Goal: Information Seeking & Learning: Learn about a topic

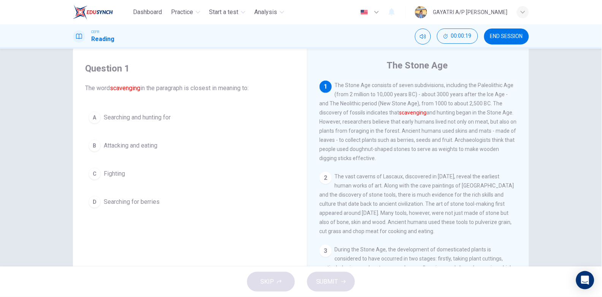
scroll to position [18, 0]
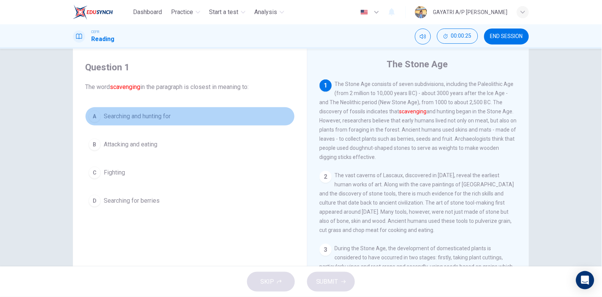
click at [166, 116] on span "Searching and hunting for" at bounding box center [137, 116] width 67 height 9
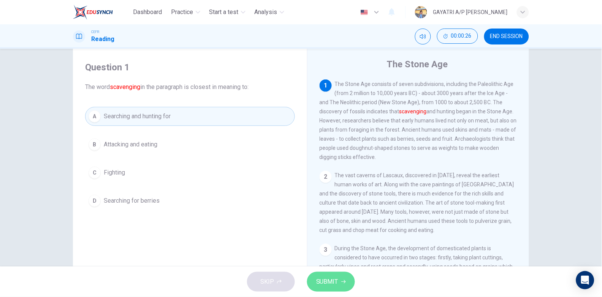
click at [334, 285] on span "SUBMIT" at bounding box center [327, 281] width 22 height 11
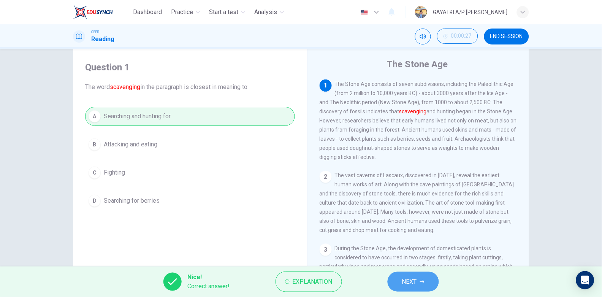
click at [411, 279] on span "NEXT" at bounding box center [409, 281] width 15 height 11
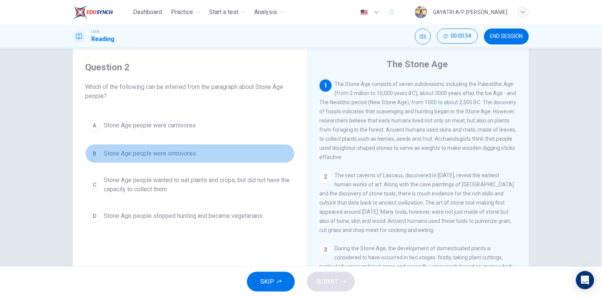
click at [215, 153] on button "B Stone Age people were omnivores" at bounding box center [190, 153] width 210 height 19
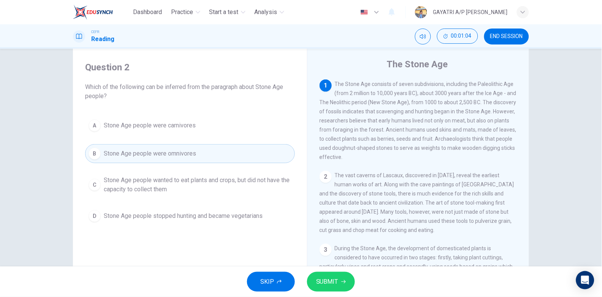
click at [331, 277] on span "SUBMIT" at bounding box center [327, 281] width 22 height 11
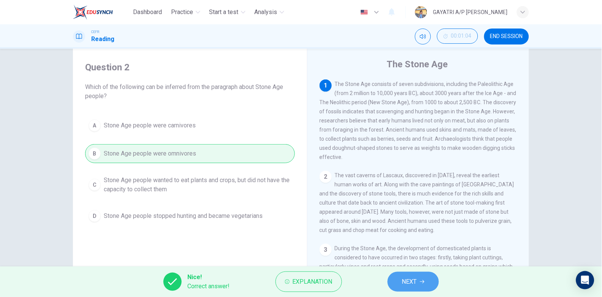
click at [420, 280] on icon "button" at bounding box center [422, 281] width 5 height 5
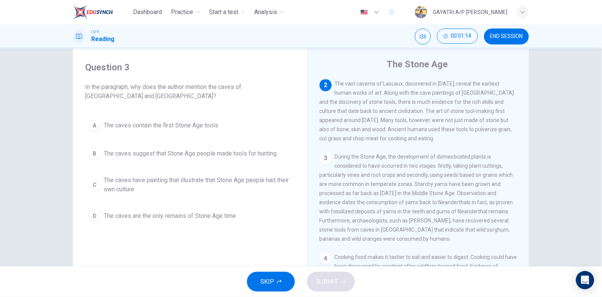
scroll to position [95, 0]
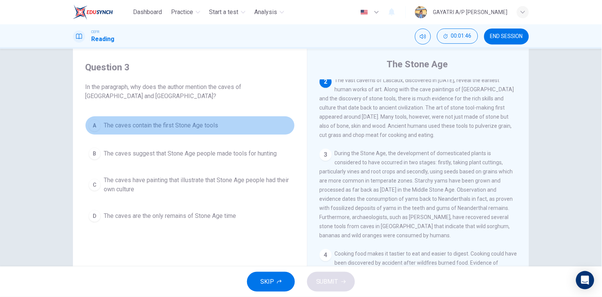
click at [172, 128] on span "The caves contain the first Stone Age tools" at bounding box center [161, 125] width 114 height 9
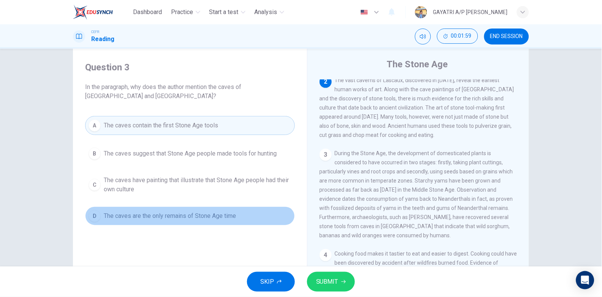
click at [239, 215] on button "D The caves are the only remains of Stone Age time" at bounding box center [190, 215] width 210 height 19
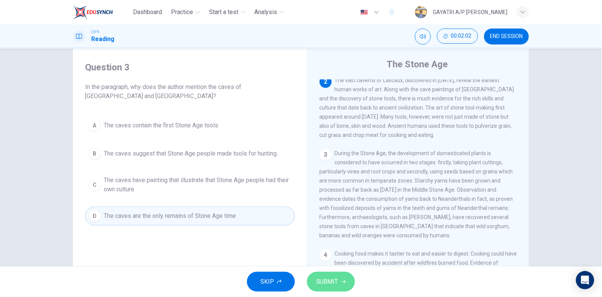
click at [323, 279] on span "SUBMIT" at bounding box center [327, 281] width 22 height 11
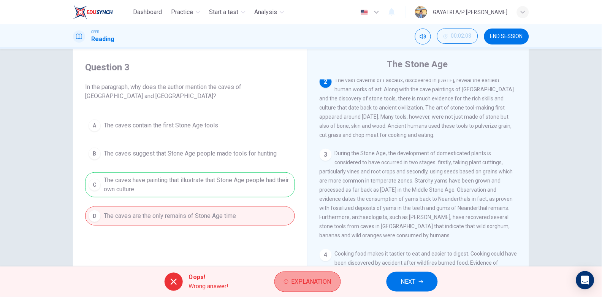
click at [299, 281] on span "Explanation" at bounding box center [311, 281] width 40 height 11
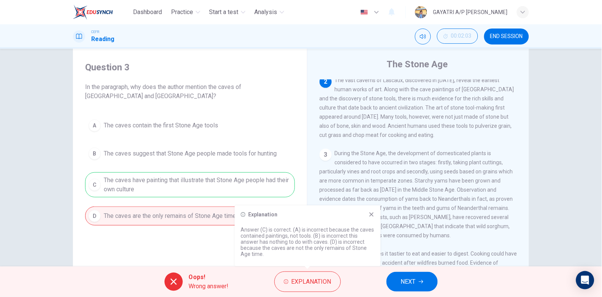
click at [371, 214] on icon at bounding box center [372, 214] width 6 height 6
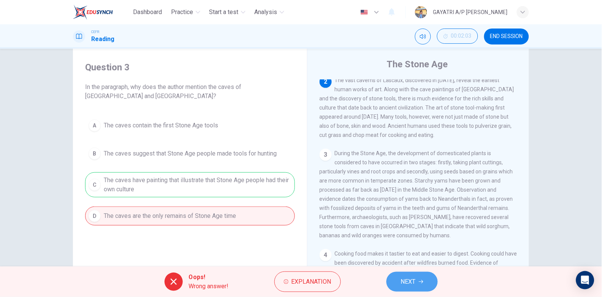
click at [415, 276] on button "NEXT" at bounding box center [411, 282] width 51 height 20
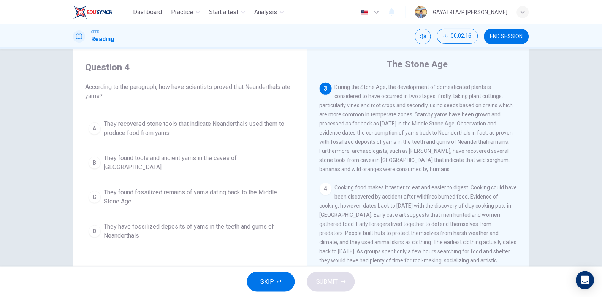
scroll to position [162, 0]
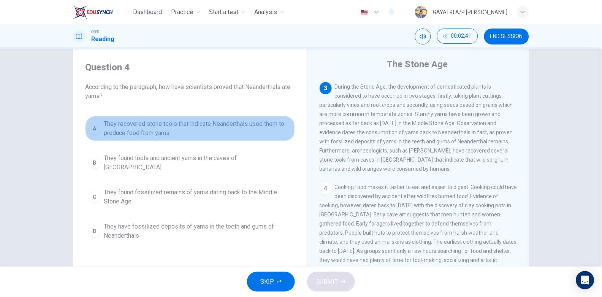
click at [182, 124] on span "They recovered stone tools that indicate Neanderthals used them to produce food…" at bounding box center [198, 128] width 188 height 18
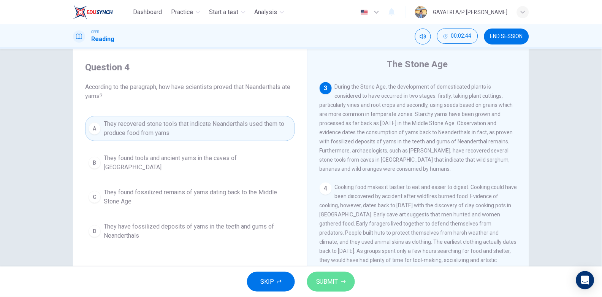
click at [336, 277] on span "SUBMIT" at bounding box center [327, 281] width 22 height 11
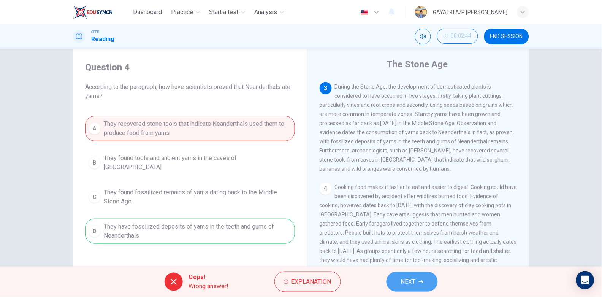
click at [415, 282] on span "NEXT" at bounding box center [408, 281] width 15 height 11
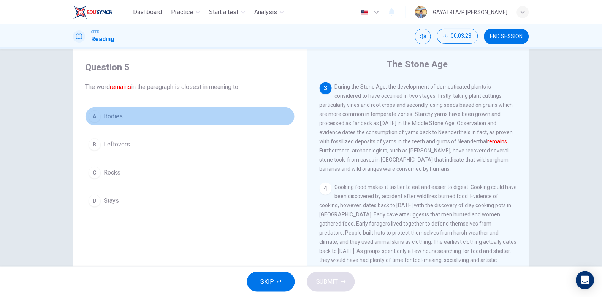
click at [123, 117] on button "A Bodies" at bounding box center [190, 116] width 210 height 19
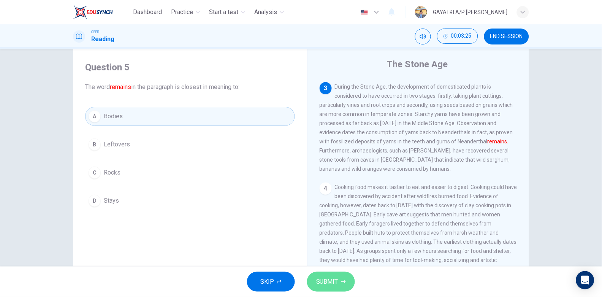
click at [344, 280] on icon "button" at bounding box center [343, 281] width 5 height 5
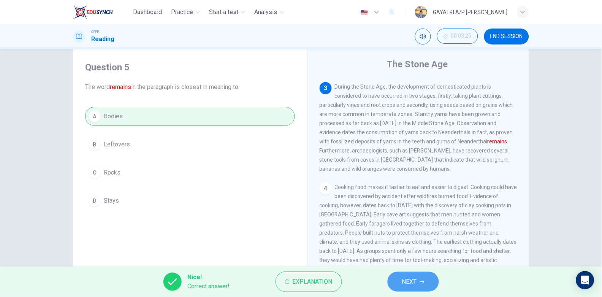
click at [415, 283] on span "NEXT" at bounding box center [409, 281] width 15 height 11
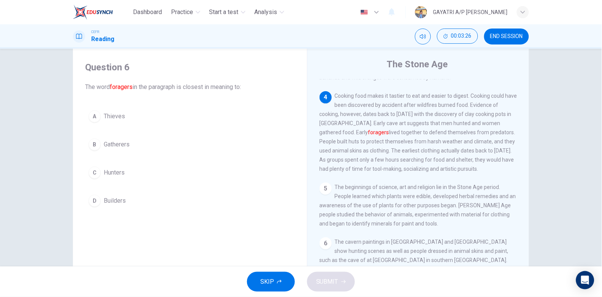
scroll to position [262, 0]
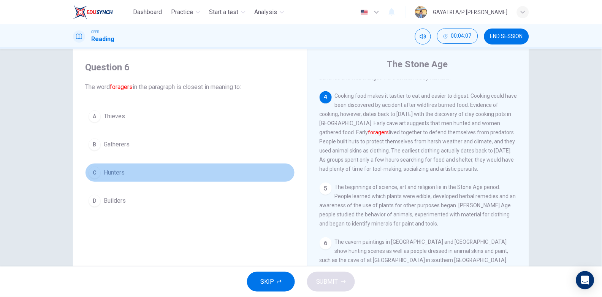
click at [136, 170] on button "C Hunters" at bounding box center [190, 172] width 210 height 19
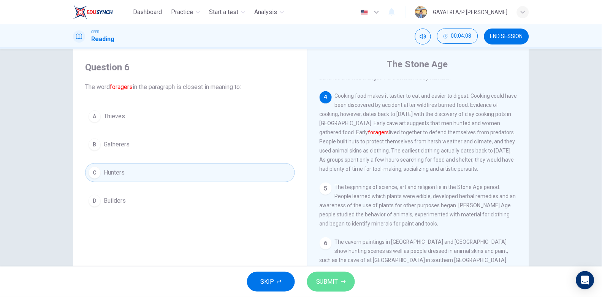
click at [331, 285] on span "SUBMIT" at bounding box center [327, 281] width 22 height 11
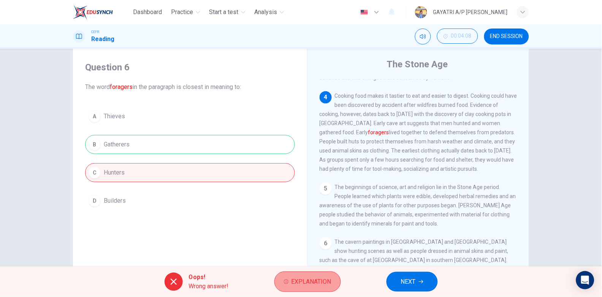
click at [321, 278] on span "Explanation" at bounding box center [311, 281] width 40 height 11
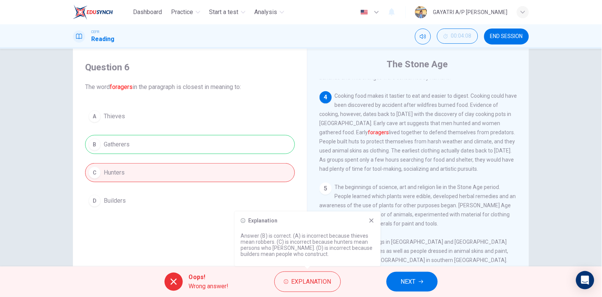
click at [374, 220] on icon at bounding box center [372, 220] width 6 height 6
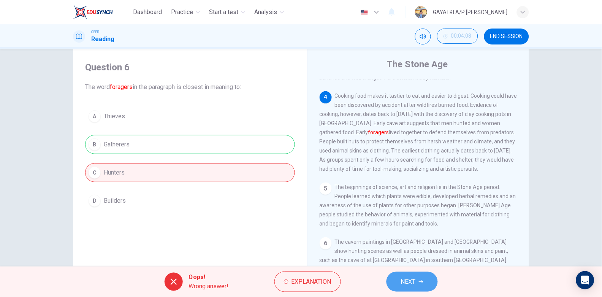
click at [409, 280] on span "NEXT" at bounding box center [408, 281] width 15 height 11
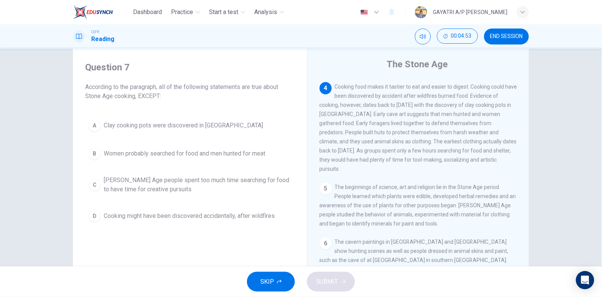
click at [154, 151] on span "Women probably searched for food and men hunted for meat" at bounding box center [185, 153] width 162 height 9
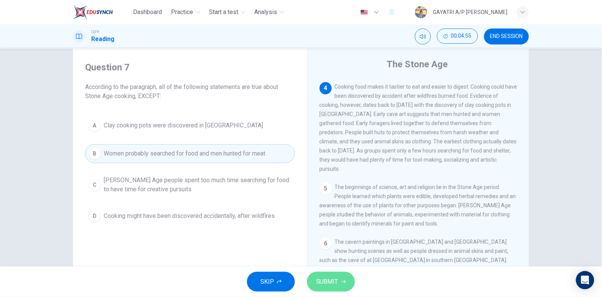
click at [330, 281] on span "SUBMIT" at bounding box center [327, 281] width 22 height 11
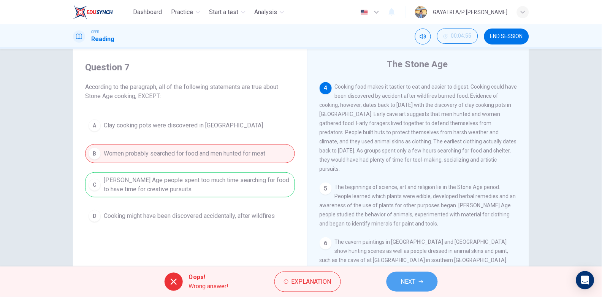
click at [401, 279] on span "NEXT" at bounding box center [408, 281] width 15 height 11
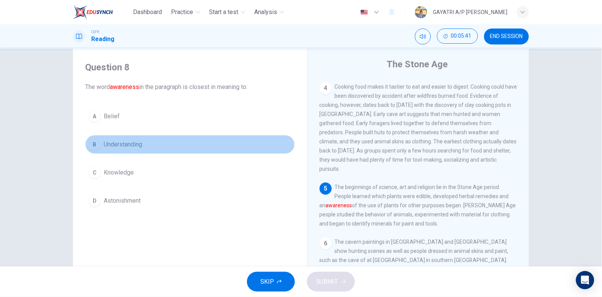
click at [136, 144] on span "Understanding" at bounding box center [123, 144] width 38 height 9
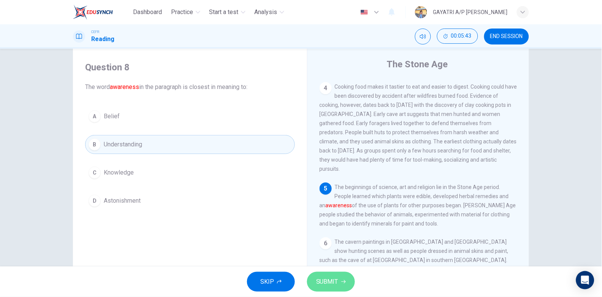
click at [329, 284] on span "SUBMIT" at bounding box center [327, 281] width 22 height 11
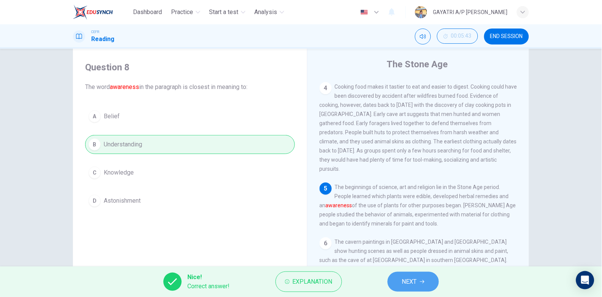
click at [414, 280] on span "NEXT" at bounding box center [409, 281] width 15 height 11
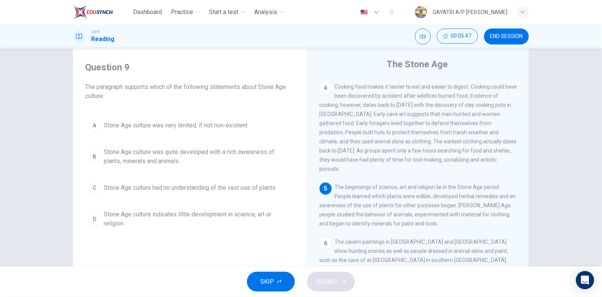
scroll to position [274, 0]
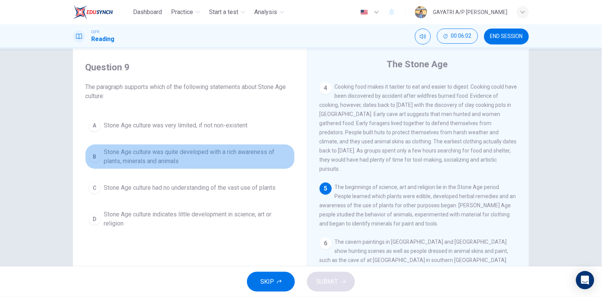
click at [152, 160] on span "Stone Age culture was quite developed with a rich awareness of plants, minerals…" at bounding box center [198, 156] width 188 height 18
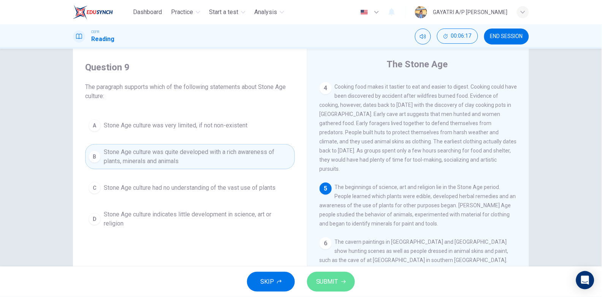
click at [342, 277] on button "SUBMIT" at bounding box center [331, 282] width 48 height 20
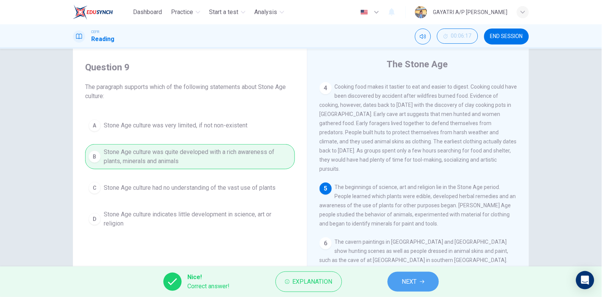
click at [409, 279] on span "NEXT" at bounding box center [409, 281] width 15 height 11
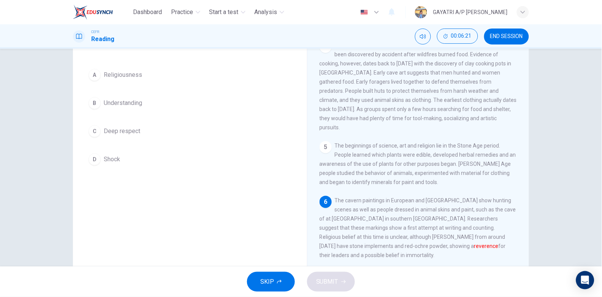
scroll to position [59, 0]
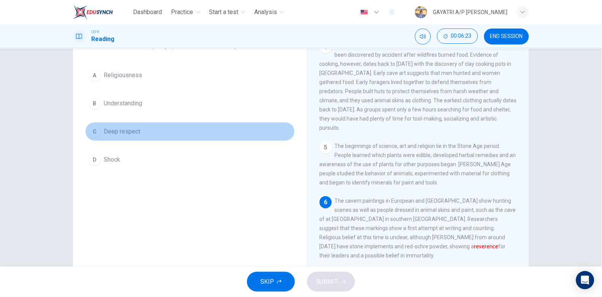
click at [149, 131] on button "C Deep respect" at bounding box center [190, 131] width 210 height 19
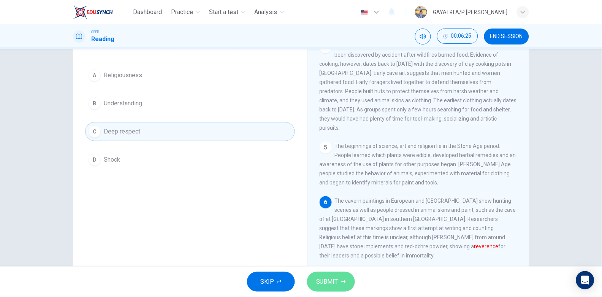
click at [338, 288] on button "SUBMIT" at bounding box center [331, 282] width 48 height 20
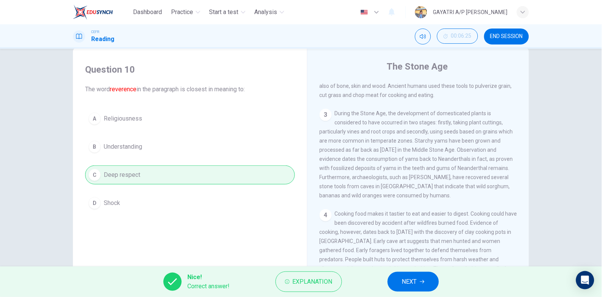
scroll to position [15, 0]
click at [412, 281] on span "NEXT" at bounding box center [409, 281] width 15 height 11
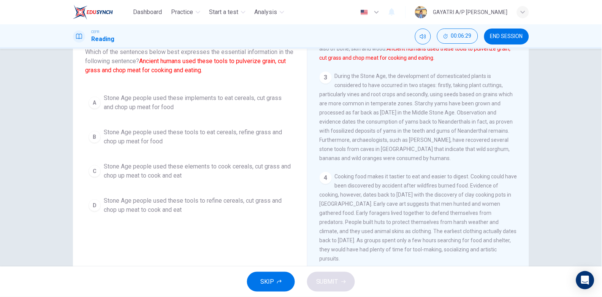
scroll to position [23, 0]
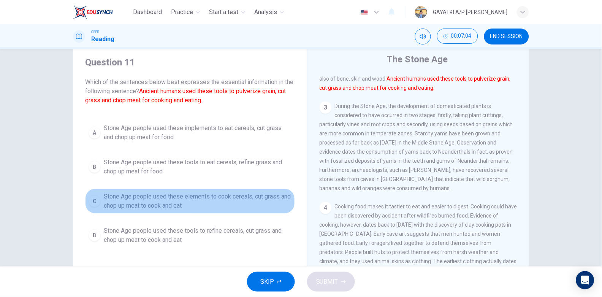
click at [190, 204] on span "Stone Age people used these elements to cook cereals, cut grass and chop up mea…" at bounding box center [198, 201] width 188 height 18
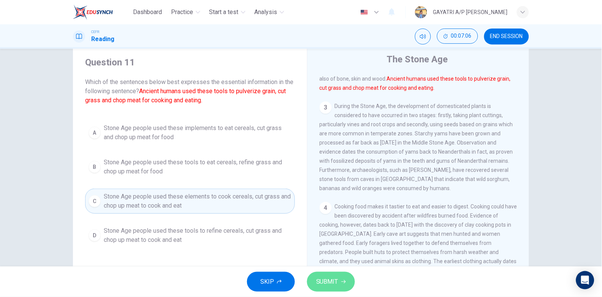
click at [329, 276] on span "SUBMIT" at bounding box center [327, 281] width 22 height 11
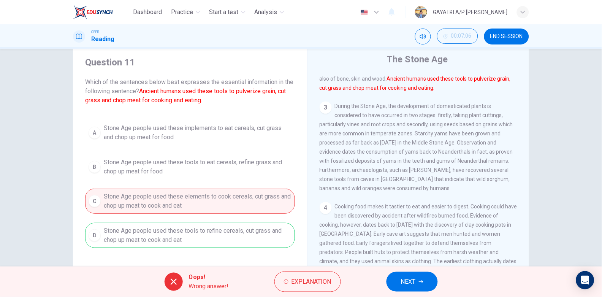
click at [414, 280] on span "NEXT" at bounding box center [408, 281] width 15 height 11
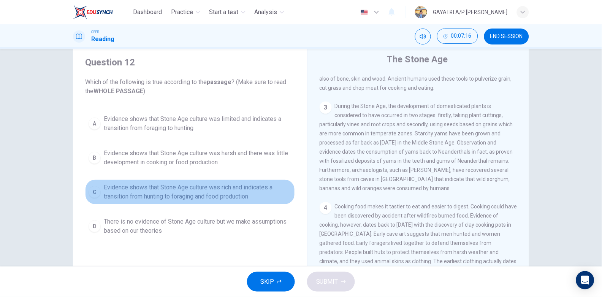
click at [214, 193] on span "Evidence shows that Stone Age culture was rich and indicates a transition from …" at bounding box center [198, 192] width 188 height 18
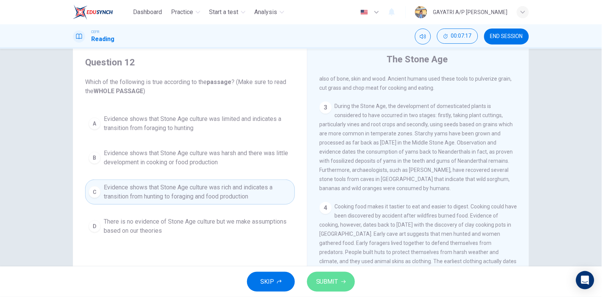
click at [328, 281] on span "SUBMIT" at bounding box center [327, 281] width 22 height 11
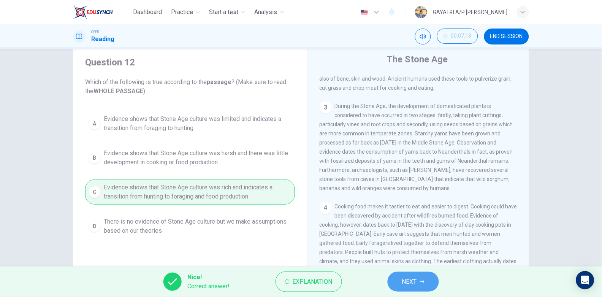
click at [410, 278] on span "NEXT" at bounding box center [409, 281] width 15 height 11
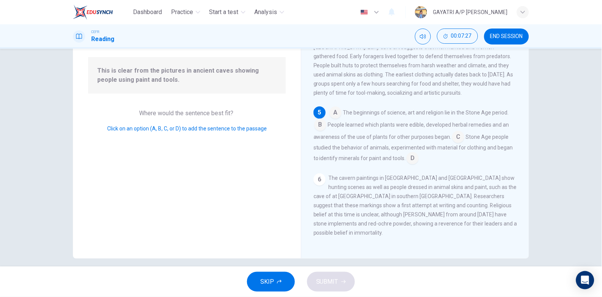
scroll to position [70, 0]
click at [410, 160] on input at bounding box center [413, 158] width 12 height 12
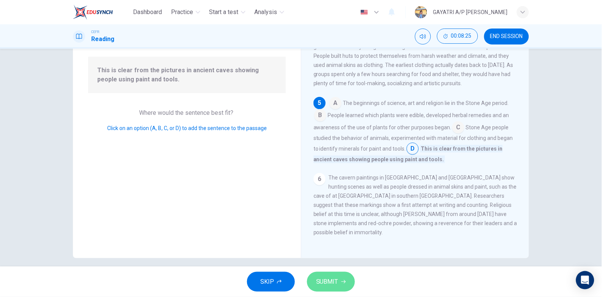
click at [337, 282] on span "SUBMIT" at bounding box center [327, 281] width 22 height 11
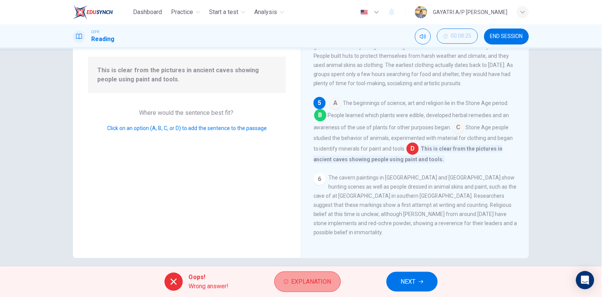
click at [310, 282] on span "Explanation" at bounding box center [311, 281] width 40 height 11
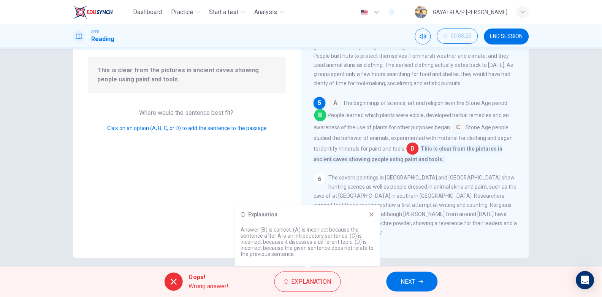
click at [373, 212] on icon at bounding box center [371, 214] width 4 height 4
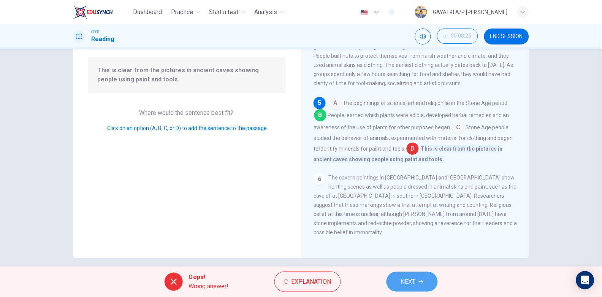
click at [405, 274] on button "NEXT" at bounding box center [411, 282] width 51 height 20
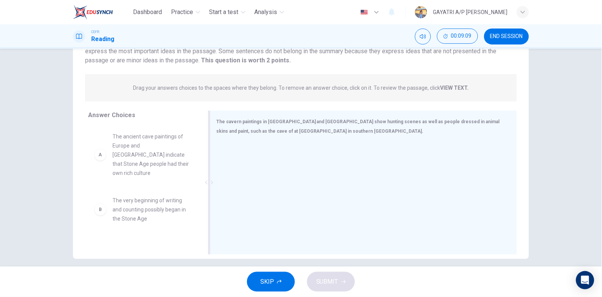
scroll to position [0, 0]
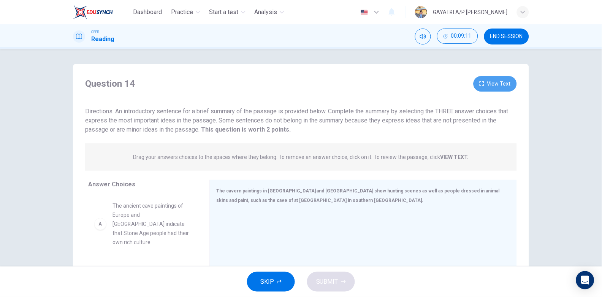
click at [501, 78] on button "View Text" at bounding box center [494, 84] width 43 height 16
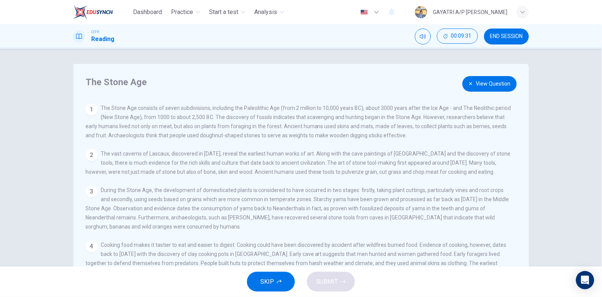
click at [493, 84] on button "View Question" at bounding box center [489, 84] width 54 height 16
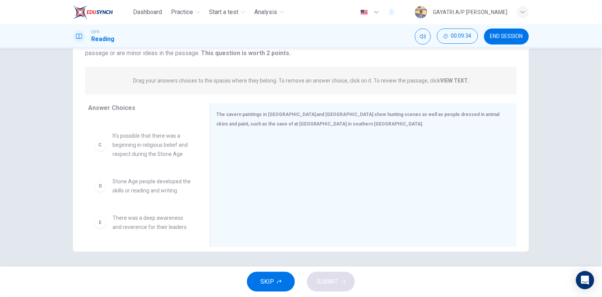
scroll to position [104, 0]
drag, startPoint x: 145, startPoint y: 191, endPoint x: 287, endPoint y: 145, distance: 149.3
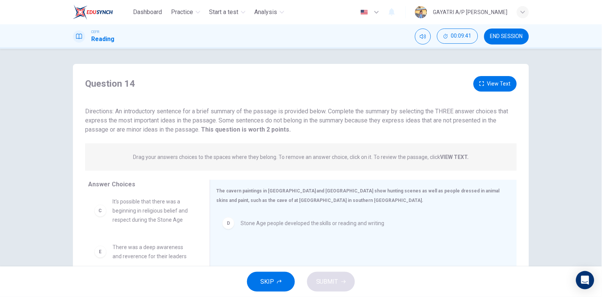
scroll to position [0, 0]
click at [510, 78] on button "View Text" at bounding box center [494, 84] width 43 height 16
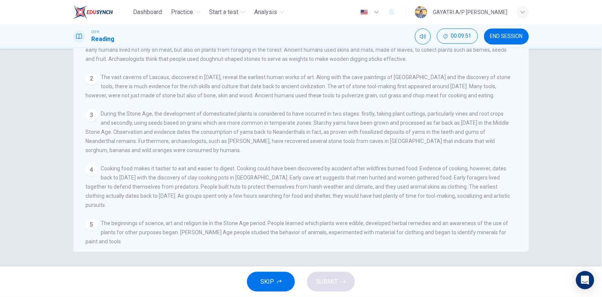
scroll to position [0, 0]
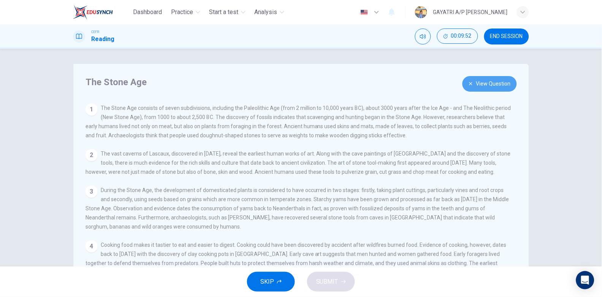
click at [469, 85] on icon "button" at bounding box center [471, 83] width 5 height 5
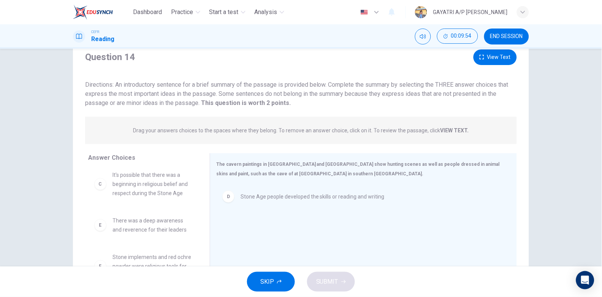
scroll to position [76, 0]
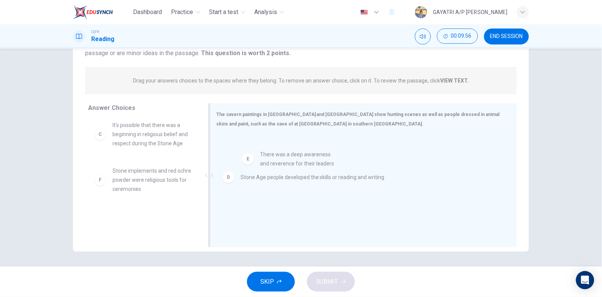
drag, startPoint x: 155, startPoint y: 180, endPoint x: 314, endPoint y: 162, distance: 160.2
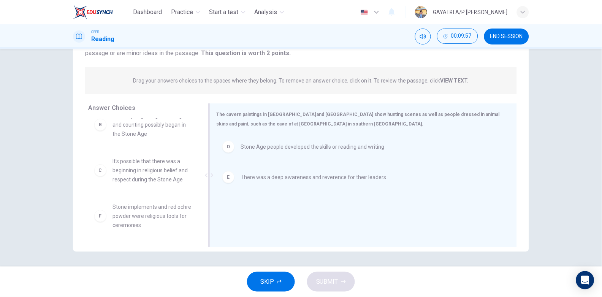
scroll to position [77, 0]
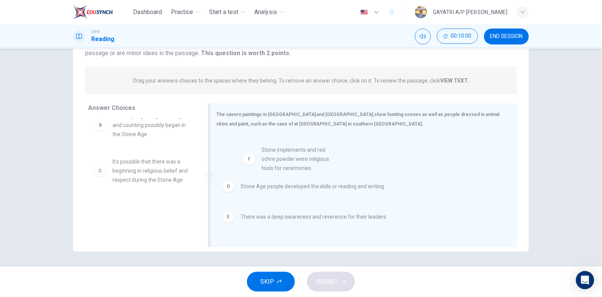
drag, startPoint x: 141, startPoint y: 224, endPoint x: 296, endPoint y: 166, distance: 165.7
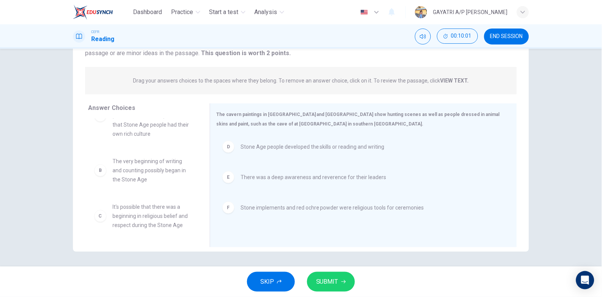
scroll to position [32, 0]
click at [332, 277] on span "SUBMIT" at bounding box center [327, 281] width 22 height 11
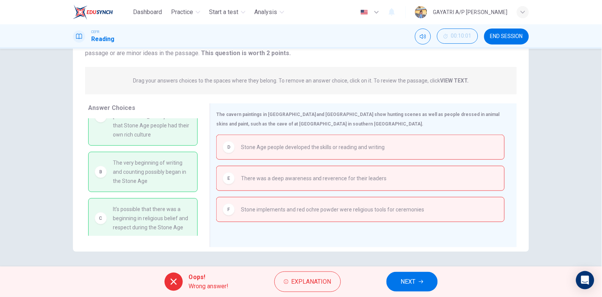
scroll to position [0, 0]
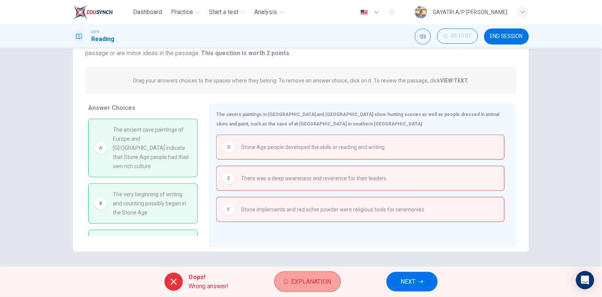
click at [302, 281] on span "Explanation" at bounding box center [311, 281] width 40 height 11
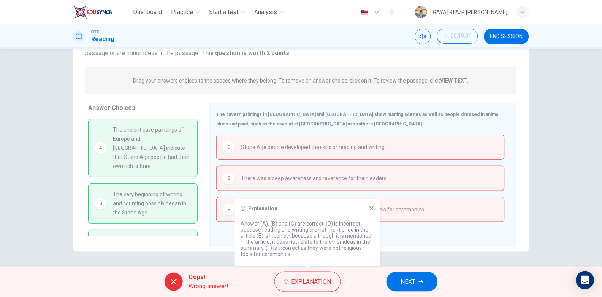
click at [373, 207] on icon at bounding box center [371, 208] width 4 height 4
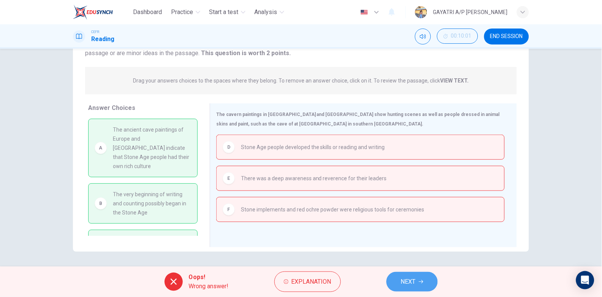
click at [406, 280] on span "NEXT" at bounding box center [408, 281] width 15 height 11
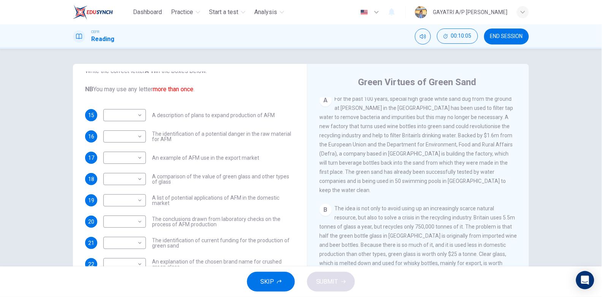
scroll to position [76, 0]
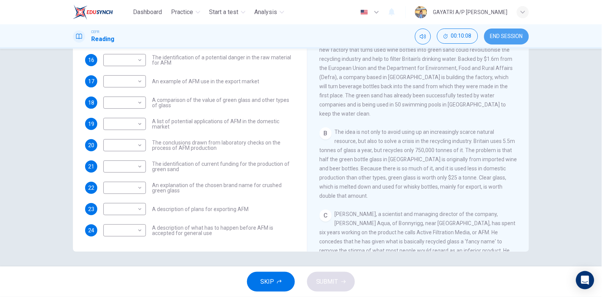
click at [503, 30] on button "END SESSION" at bounding box center [506, 37] width 45 height 16
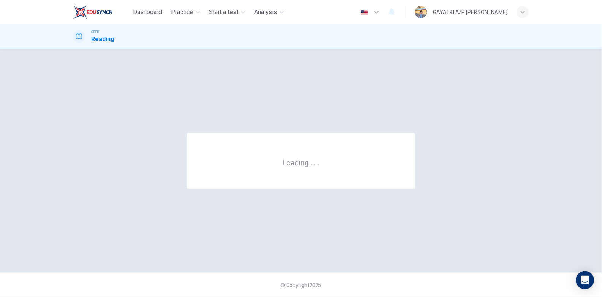
scroll to position [0, 0]
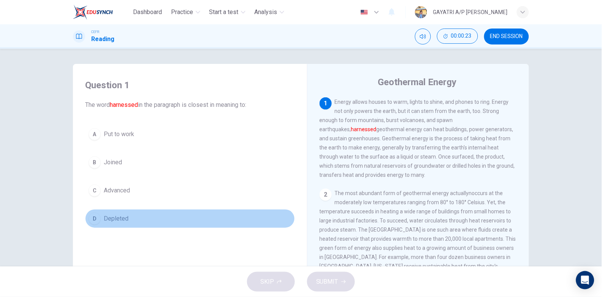
click at [125, 218] on span "Depleted" at bounding box center [116, 218] width 25 height 9
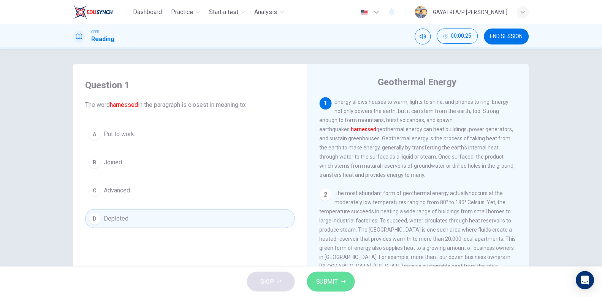
click at [335, 278] on span "SUBMIT" at bounding box center [327, 281] width 22 height 11
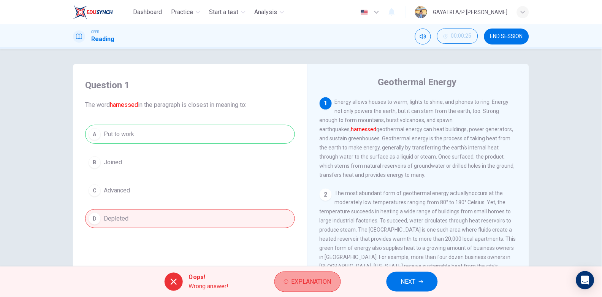
click at [322, 277] on span "Explanation" at bounding box center [311, 281] width 40 height 11
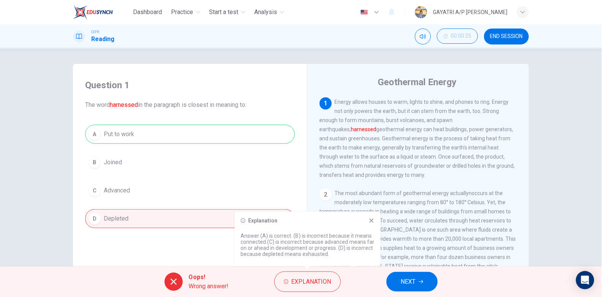
click at [372, 222] on icon at bounding box center [372, 220] width 6 height 6
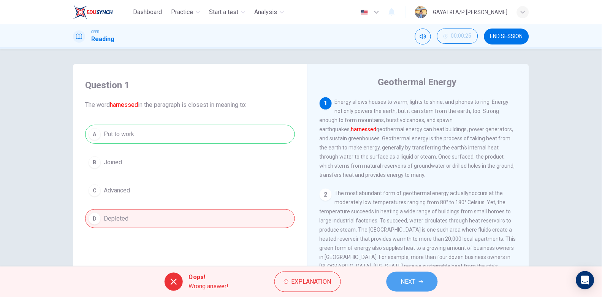
click at [407, 281] on span "NEXT" at bounding box center [408, 281] width 15 height 11
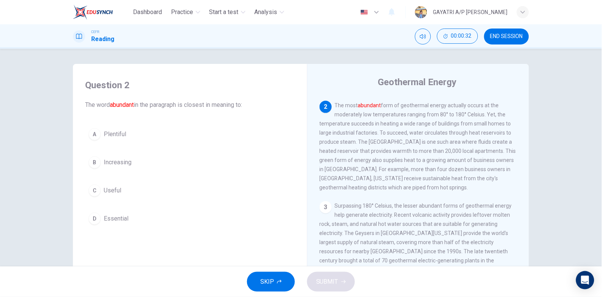
scroll to position [94, 0]
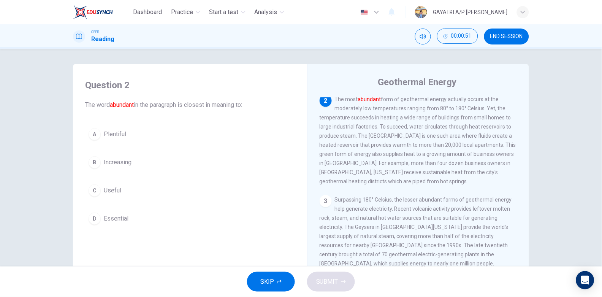
click at [147, 133] on button "A Plentiful" at bounding box center [190, 134] width 210 height 19
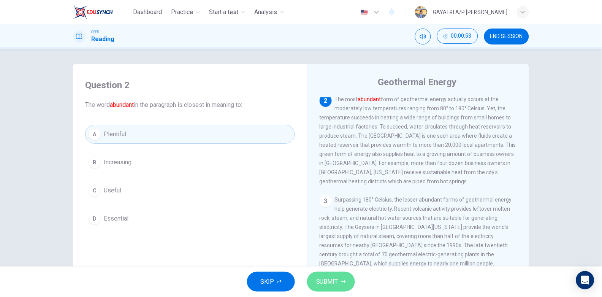
click at [344, 277] on button "SUBMIT" at bounding box center [331, 282] width 48 height 20
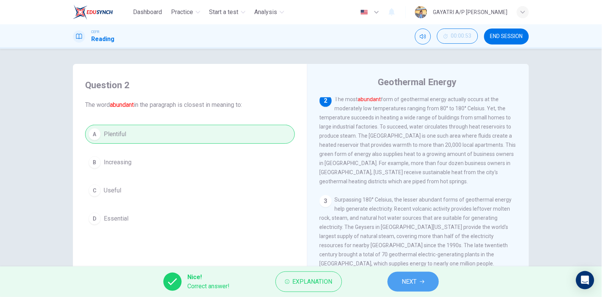
click at [393, 278] on button "NEXT" at bounding box center [413, 282] width 51 height 20
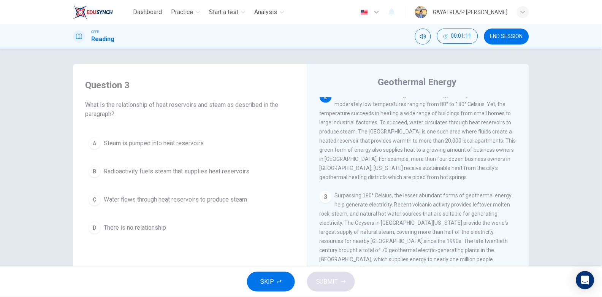
scroll to position [98, 0]
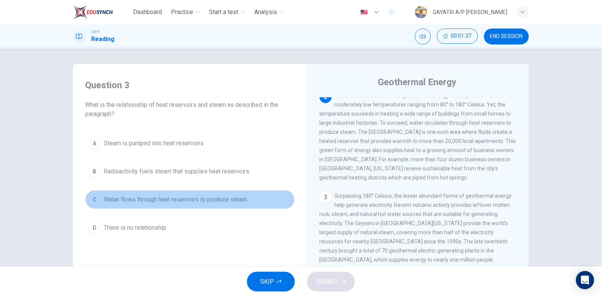
click at [198, 199] on span "Water flows through heat reservoirs to produce steam" at bounding box center [175, 199] width 143 height 9
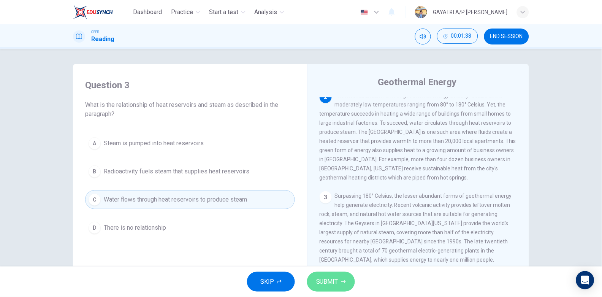
click at [339, 278] on button "SUBMIT" at bounding box center [331, 282] width 48 height 20
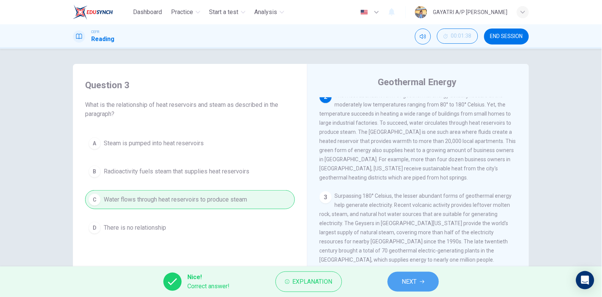
click at [413, 277] on span "NEXT" at bounding box center [409, 281] width 15 height 11
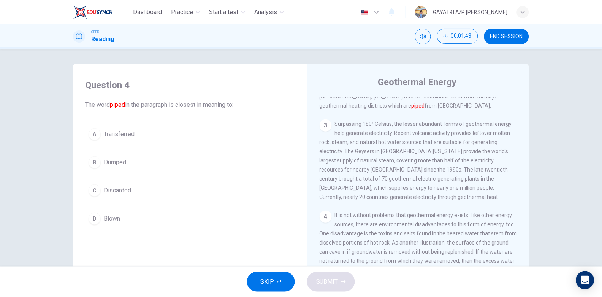
scroll to position [172, 0]
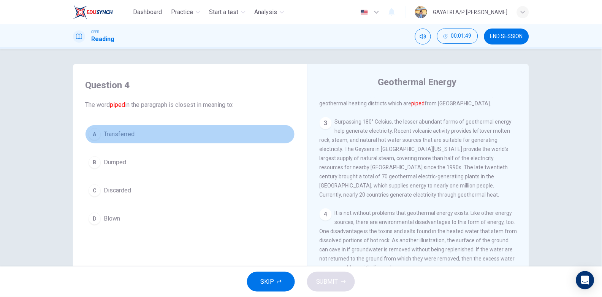
click at [206, 135] on button "A Transferred" at bounding box center [190, 134] width 210 height 19
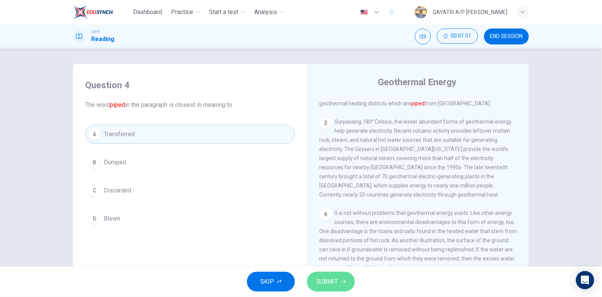
click at [335, 288] on button "SUBMIT" at bounding box center [331, 282] width 48 height 20
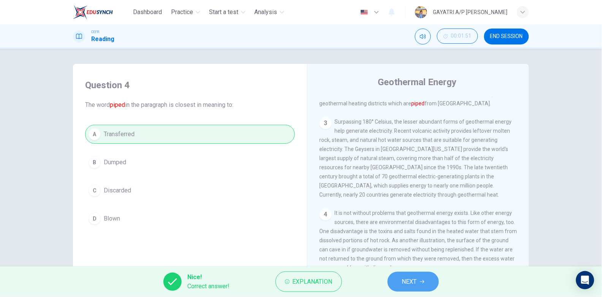
click at [413, 284] on span "NEXT" at bounding box center [409, 281] width 15 height 11
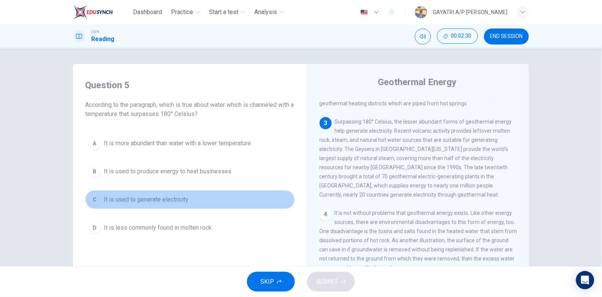
click at [182, 193] on button "C It is used to generate electricity" at bounding box center [190, 199] width 210 height 19
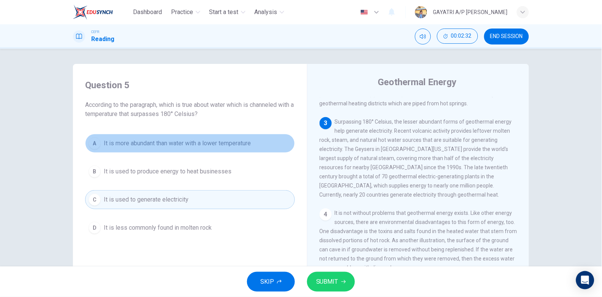
click at [217, 136] on button "A It is more abundant than water with a lower temperature" at bounding box center [190, 143] width 210 height 19
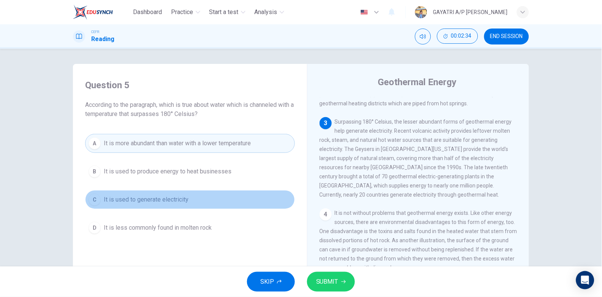
click at [234, 207] on button "C It is used to generate electricity" at bounding box center [190, 199] width 210 height 19
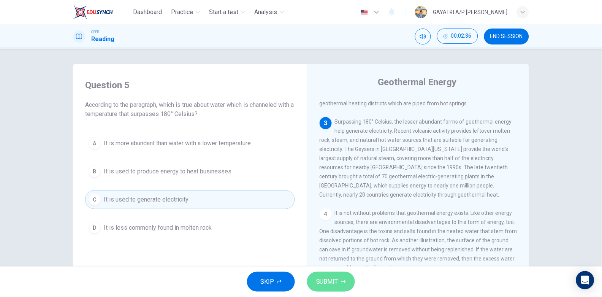
click at [327, 283] on span "SUBMIT" at bounding box center [327, 281] width 22 height 11
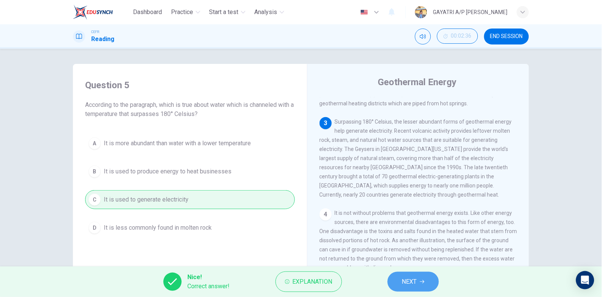
click at [420, 275] on button "NEXT" at bounding box center [413, 282] width 51 height 20
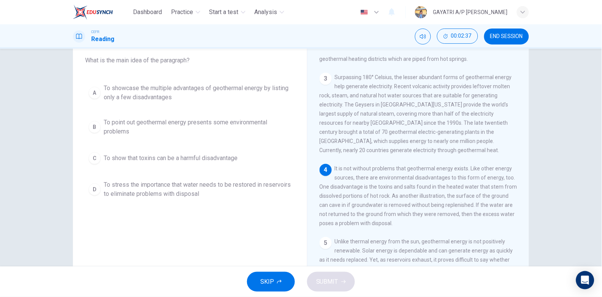
scroll to position [45, 0]
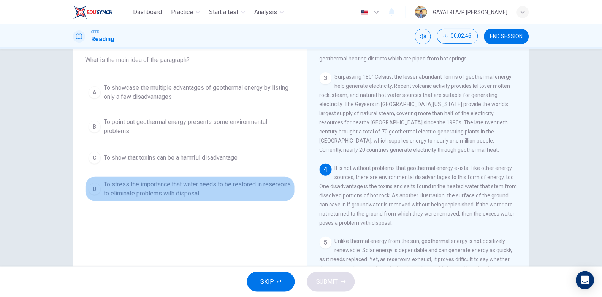
click at [220, 188] on span "To stress the importance that water needs to be restored in reservoirs to elimi…" at bounding box center [198, 189] width 188 height 18
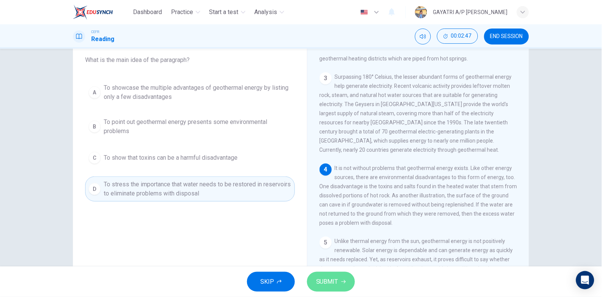
click at [322, 287] on span "SUBMIT" at bounding box center [327, 281] width 22 height 11
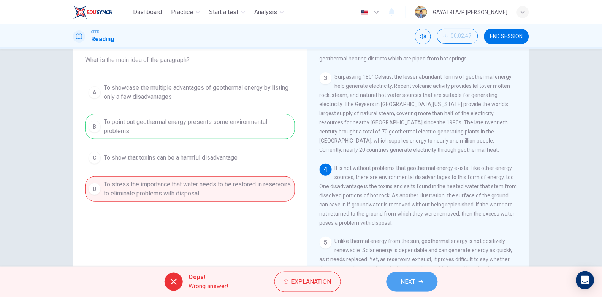
click at [418, 274] on button "NEXT" at bounding box center [411, 282] width 51 height 20
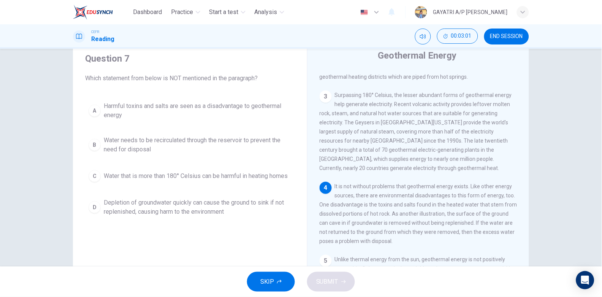
scroll to position [27, 0]
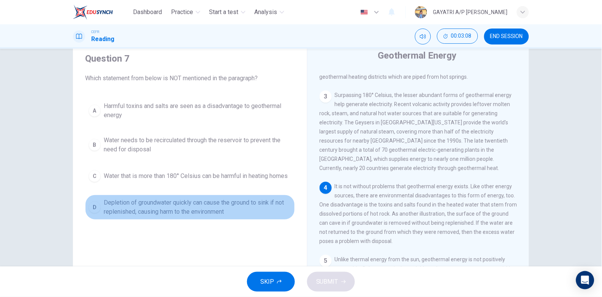
click at [192, 213] on span "Depletion of groundwater quickly can cause the ground to sink if not replenishe…" at bounding box center [198, 207] width 188 height 18
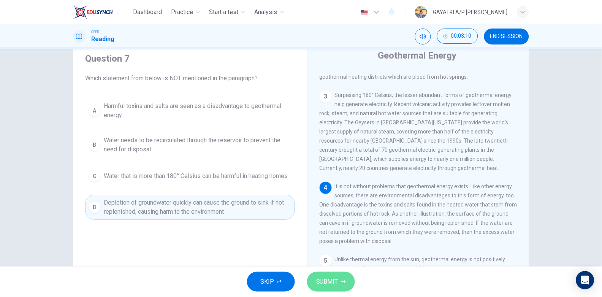
click at [316, 275] on button "SUBMIT" at bounding box center [331, 282] width 48 height 20
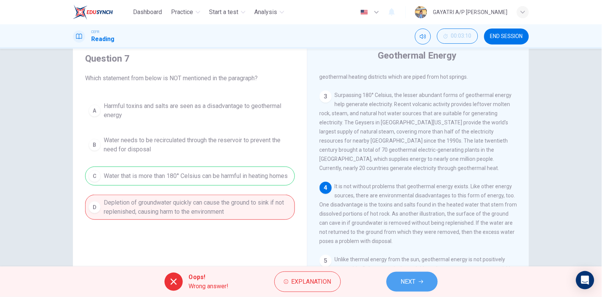
click at [414, 275] on button "NEXT" at bounding box center [411, 282] width 51 height 20
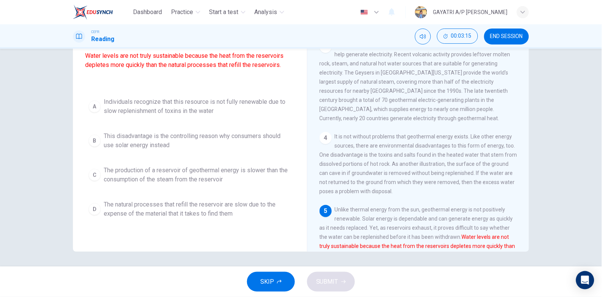
scroll to position [76, 0]
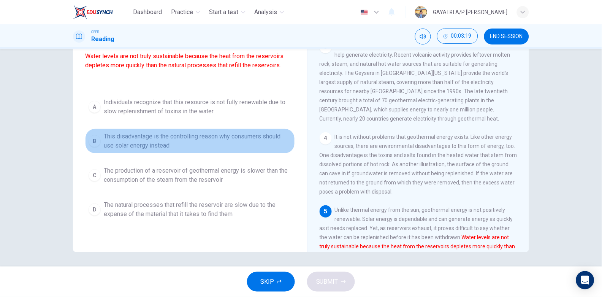
click at [230, 139] on span "This disadvantage is the controlling reason why consumers should use solar ener…" at bounding box center [198, 141] width 188 height 18
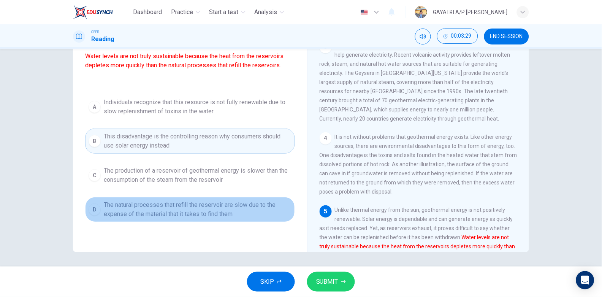
click at [241, 206] on span "The natural processes that refill the reservoir are slow due to the expense of …" at bounding box center [198, 209] width 188 height 18
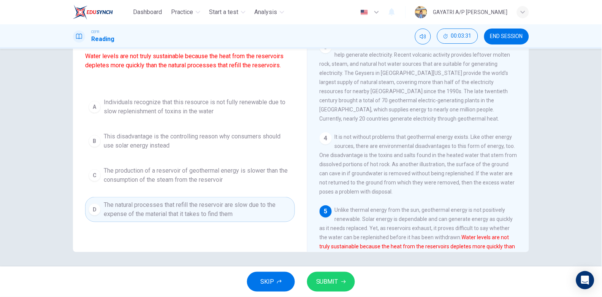
click at [326, 285] on span "SUBMIT" at bounding box center [327, 281] width 22 height 11
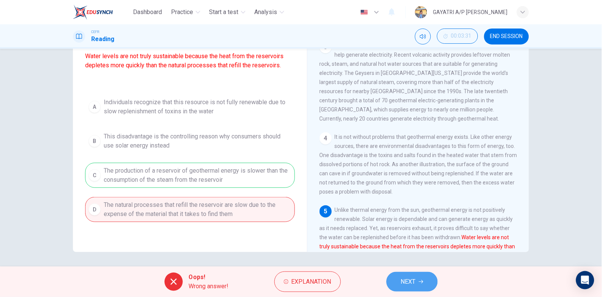
click at [407, 279] on span "NEXT" at bounding box center [408, 281] width 15 height 11
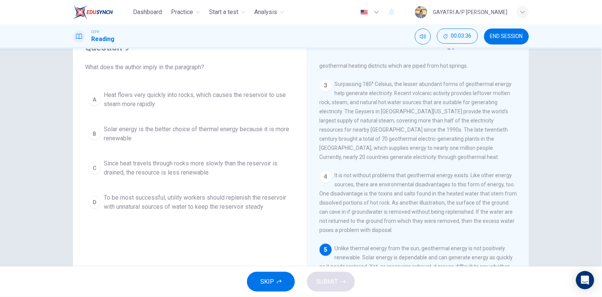
scroll to position [231, 0]
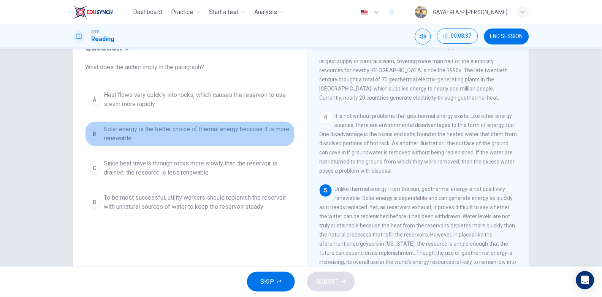
click at [271, 132] on span "Solar energy is the better choice of thermal energy because it is more renewable" at bounding box center [198, 134] width 188 height 18
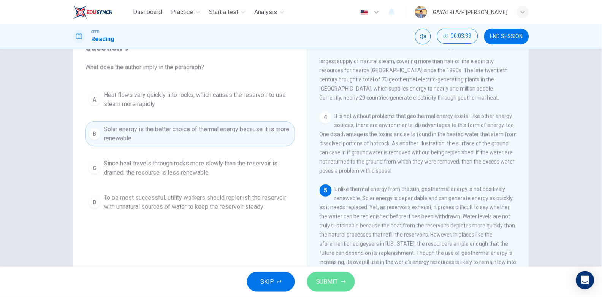
click at [342, 282] on icon "button" at bounding box center [343, 281] width 5 height 5
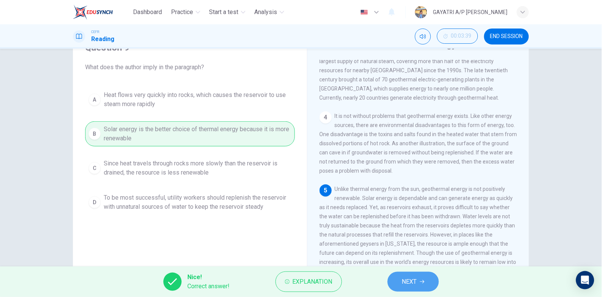
click at [398, 281] on button "NEXT" at bounding box center [413, 282] width 51 height 20
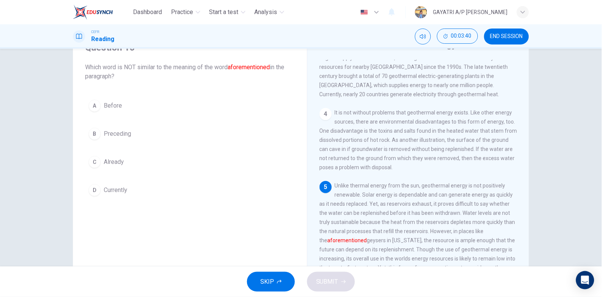
scroll to position [256, 0]
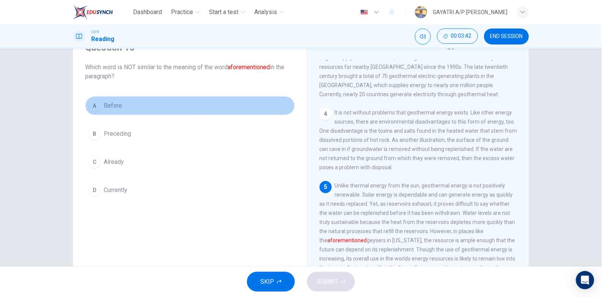
click at [173, 102] on button "A Before" at bounding box center [190, 105] width 210 height 19
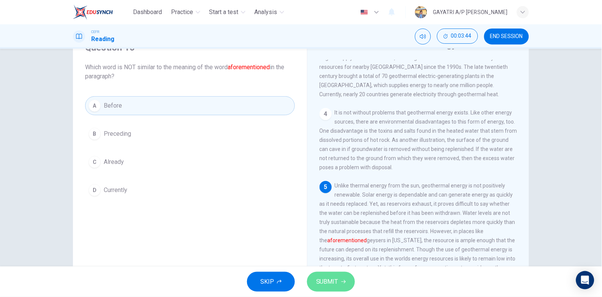
click at [331, 275] on button "SUBMIT" at bounding box center [331, 282] width 48 height 20
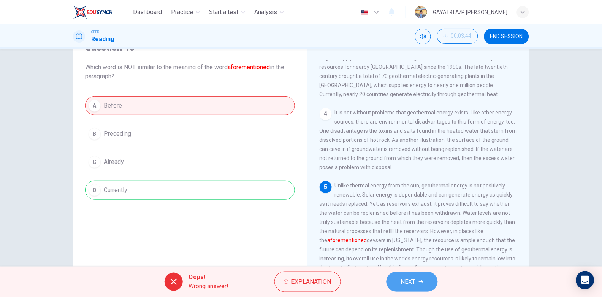
click at [407, 285] on span "NEXT" at bounding box center [408, 281] width 15 height 11
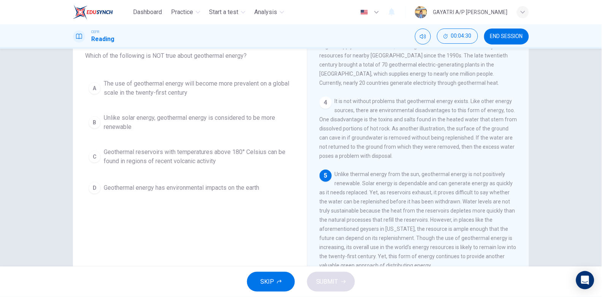
scroll to position [49, 0]
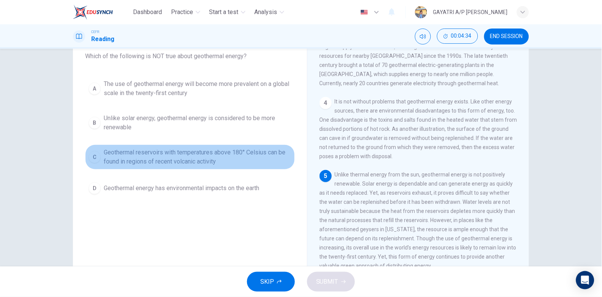
click at [183, 157] on span "Geothermal reservoirs with temperatures above 180° Celsius can be found in regi…" at bounding box center [198, 157] width 188 height 18
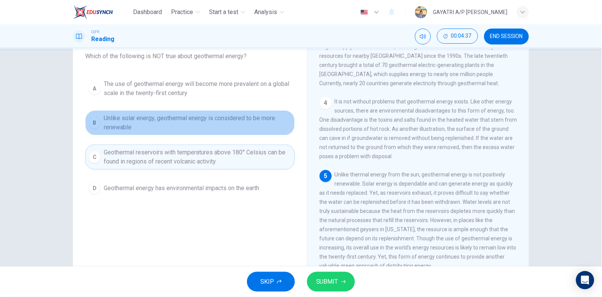
click at [171, 122] on span "Unlike solar energy, geothermal energy is considered to be more renewable" at bounding box center [198, 123] width 188 height 18
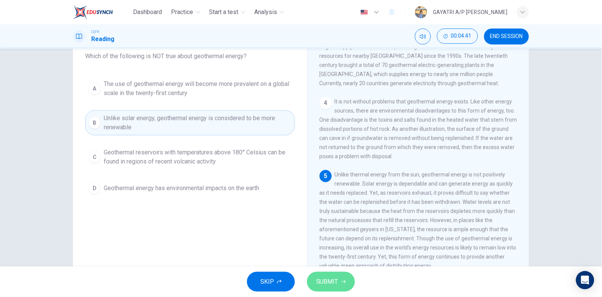
click at [335, 283] on span "SUBMIT" at bounding box center [327, 281] width 22 height 11
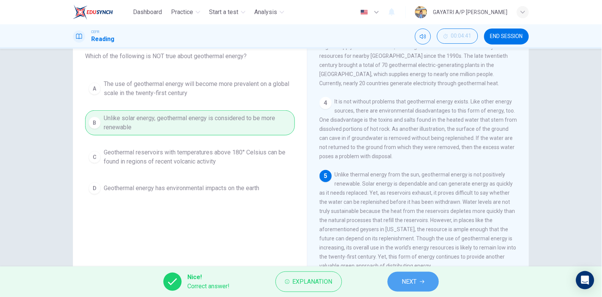
click at [409, 279] on span "NEXT" at bounding box center [409, 281] width 15 height 11
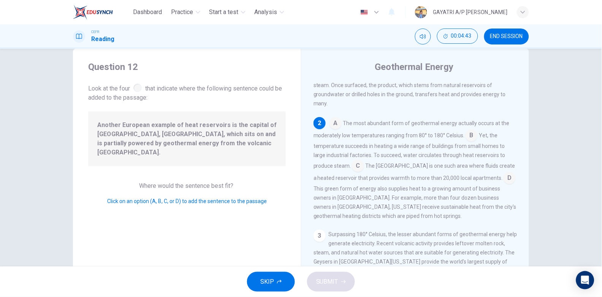
scroll to position [14, 0]
click at [504, 181] on input at bounding box center [510, 179] width 12 height 12
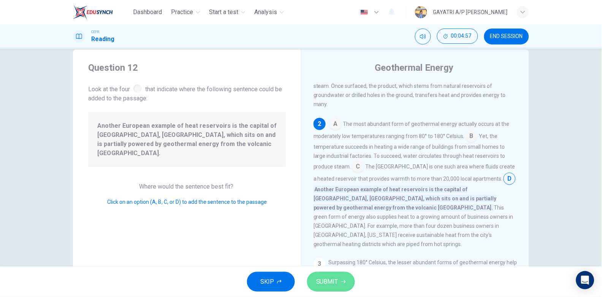
click at [342, 281] on icon "button" at bounding box center [343, 281] width 5 height 5
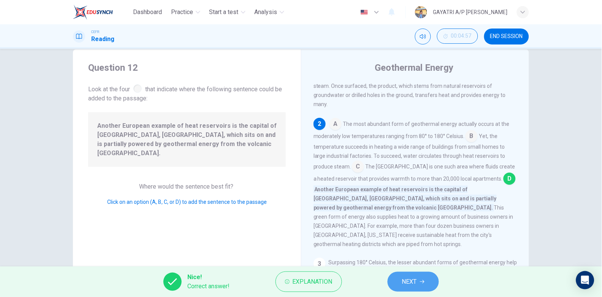
click at [411, 272] on button "NEXT" at bounding box center [413, 282] width 51 height 20
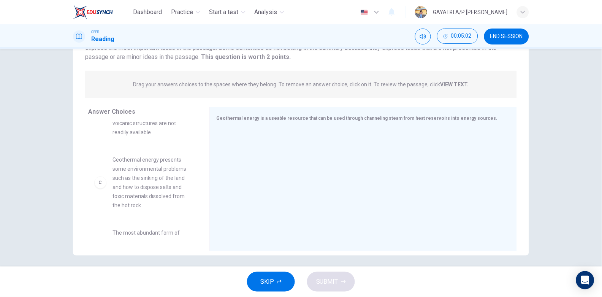
scroll to position [83, 0]
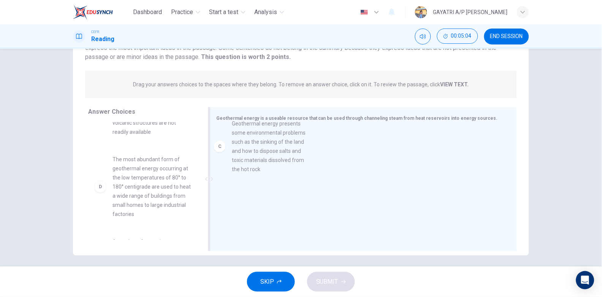
drag, startPoint x: 152, startPoint y: 201, endPoint x: 281, endPoint y: 162, distance: 135.3
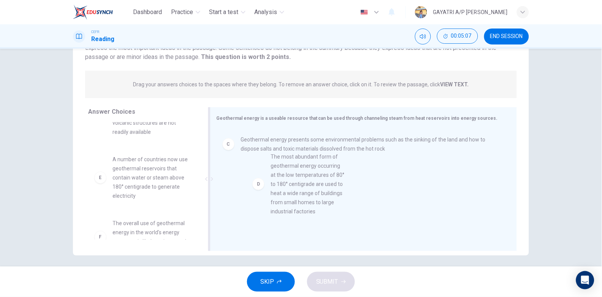
drag, startPoint x: 150, startPoint y: 185, endPoint x: 312, endPoint y: 182, distance: 162.3
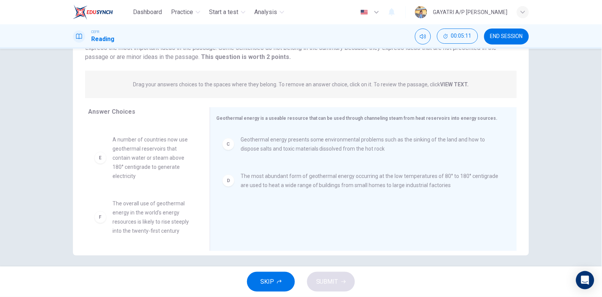
scroll to position [103, 0]
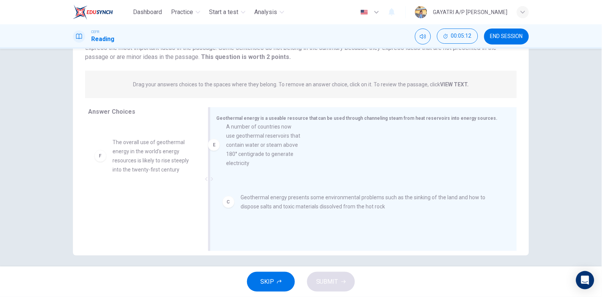
drag, startPoint x: 133, startPoint y: 175, endPoint x: 258, endPoint y: 160, distance: 126.3
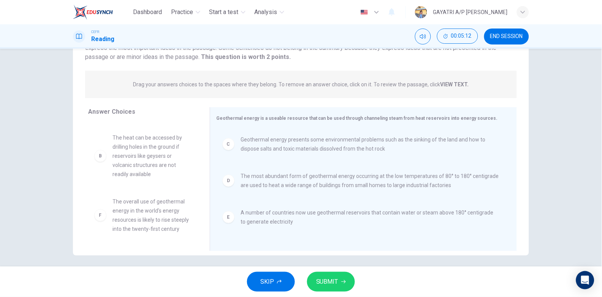
scroll to position [50, 0]
click at [332, 279] on span "SUBMIT" at bounding box center [327, 281] width 22 height 11
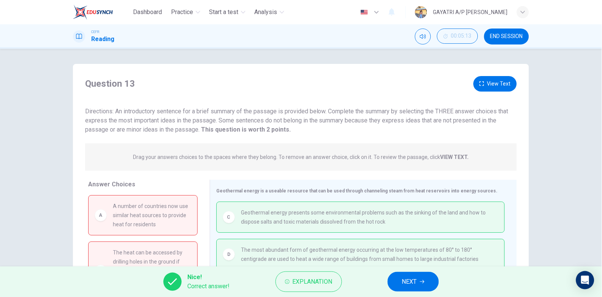
scroll to position [76, 0]
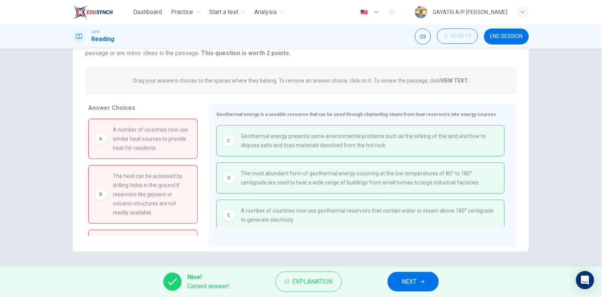
click at [411, 285] on span "NEXT" at bounding box center [409, 281] width 15 height 11
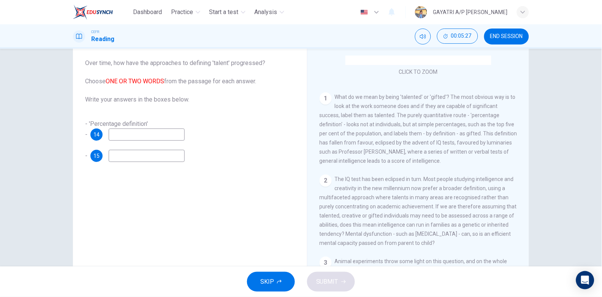
scroll to position [124, 0]
click at [161, 137] on input at bounding box center [147, 134] width 76 height 12
type input "1"
type input "IQ tests"
click at [146, 156] on input at bounding box center [147, 156] width 76 height 12
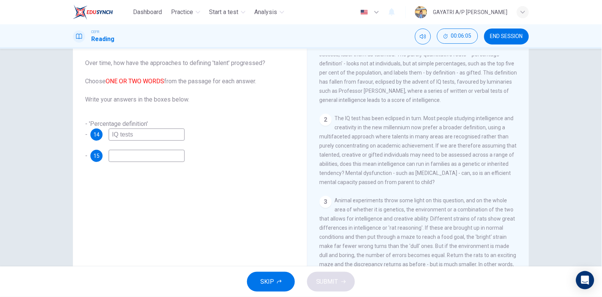
scroll to position [184, 0]
type input "gifted"
click at [330, 278] on span "SUBMIT" at bounding box center [327, 281] width 22 height 11
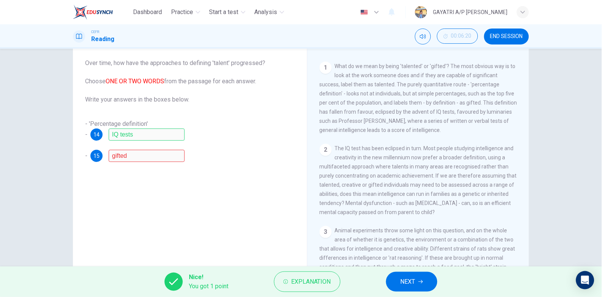
scroll to position [153, 0]
click at [413, 283] on span "NEXT" at bounding box center [408, 281] width 15 height 11
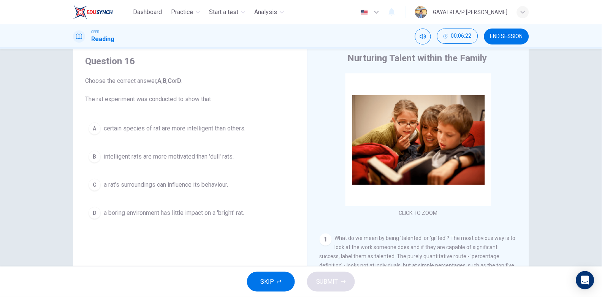
scroll to position [22, 0]
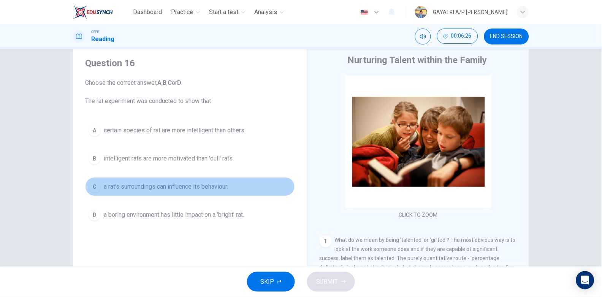
click at [200, 181] on button "C a rat's surroundings can influence its behaviour." at bounding box center [190, 186] width 210 height 19
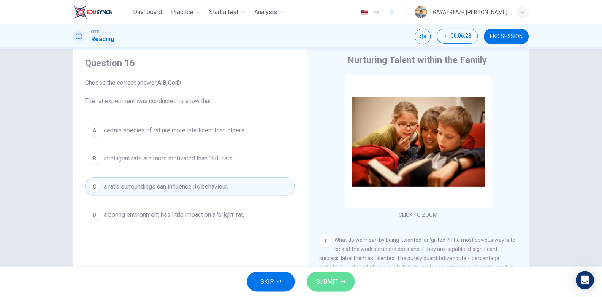
click at [326, 283] on span "SUBMIT" at bounding box center [327, 281] width 22 height 11
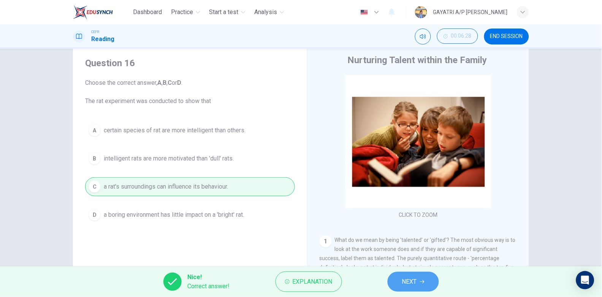
click at [418, 278] on button "NEXT" at bounding box center [413, 282] width 51 height 20
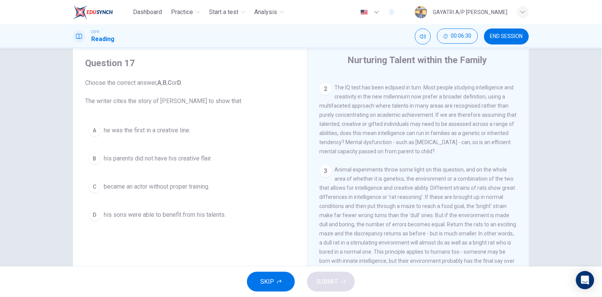
scroll to position [254, 0]
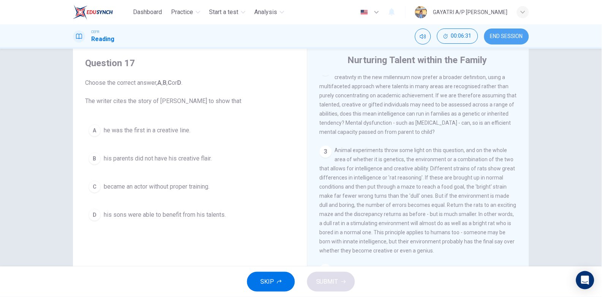
click at [498, 34] on span "END SESSION" at bounding box center [506, 36] width 33 height 6
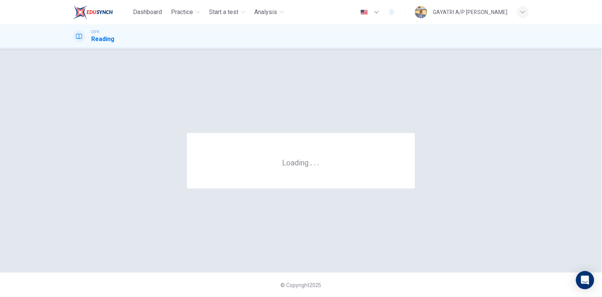
scroll to position [0, 0]
